Goal: Navigation & Orientation: Find specific page/section

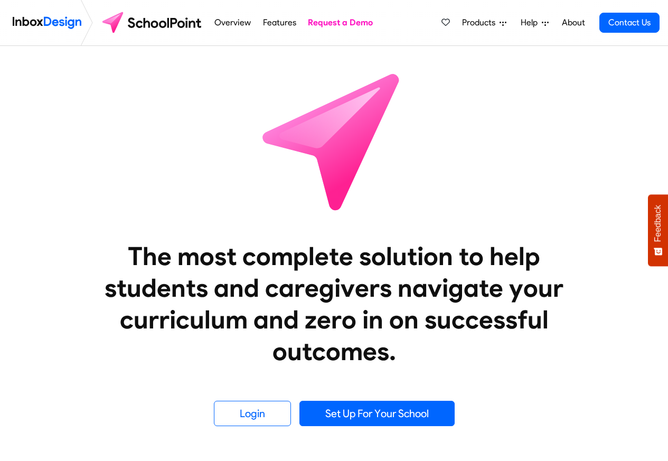
click at [278, 23] on link "Features" at bounding box center [279, 22] width 39 height 21
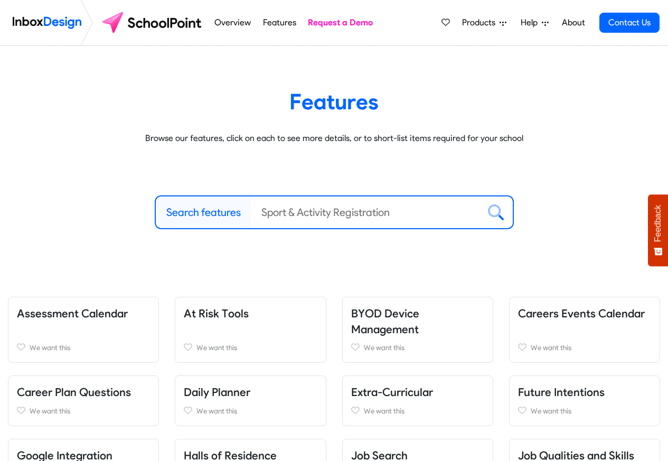
click at [212, 214] on label "Search features" at bounding box center [203, 212] width 74 height 16
click at [251, 214] on input "Search features" at bounding box center [365, 212] width 228 height 32
paste input "Inbox Design"
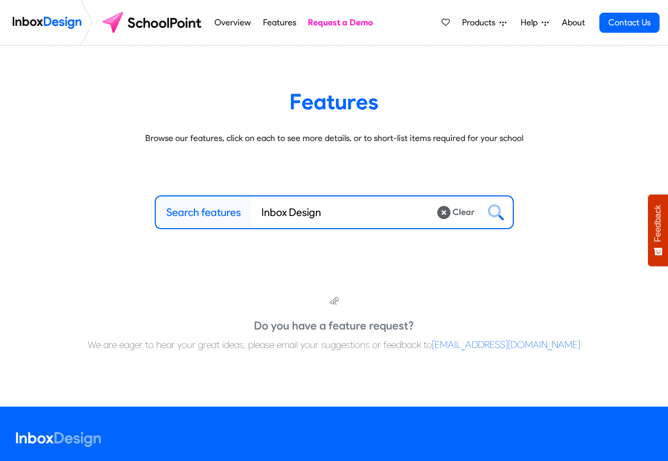
type input "Inbox Design"
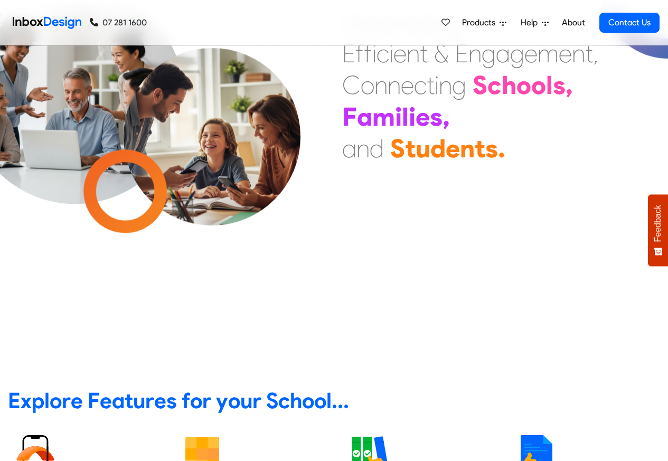
scroll to position [380, 0]
